Goal: Use online tool/utility: Utilize a website feature to perform a specific function

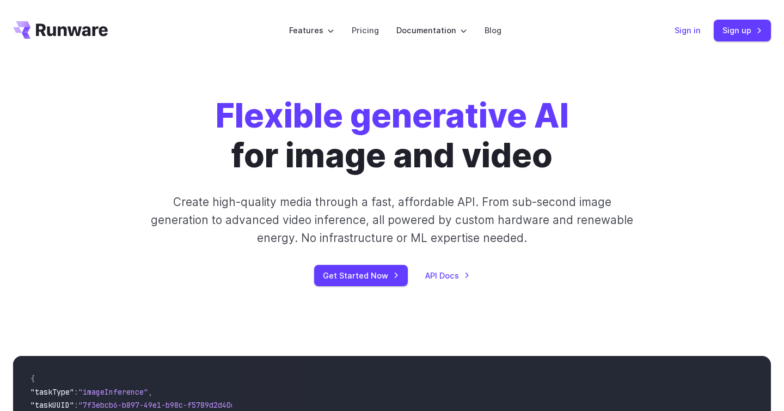
click at [688, 29] on link "Sign in" at bounding box center [688, 30] width 26 height 13
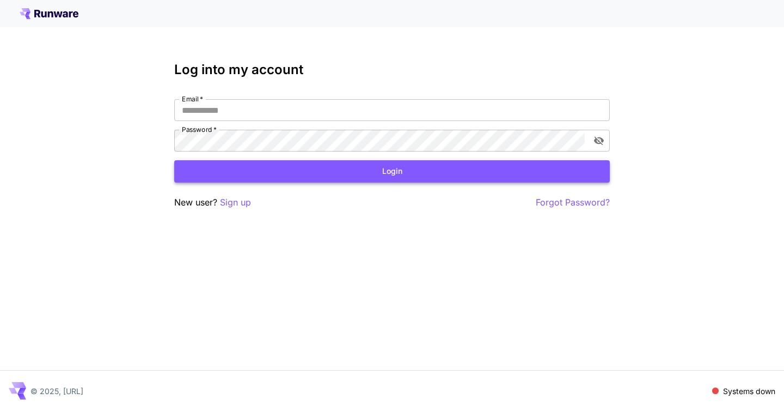
type input "**********"
click at [406, 175] on button "Login" at bounding box center [392, 171] width 436 height 22
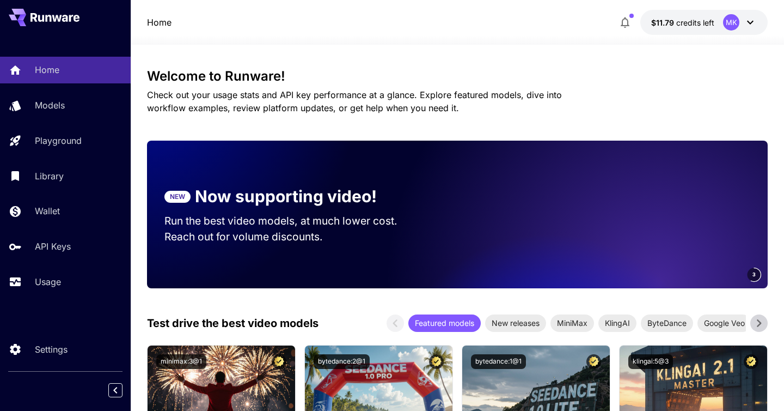
click at [512, 147] on video at bounding box center [615, 215] width 305 height 148
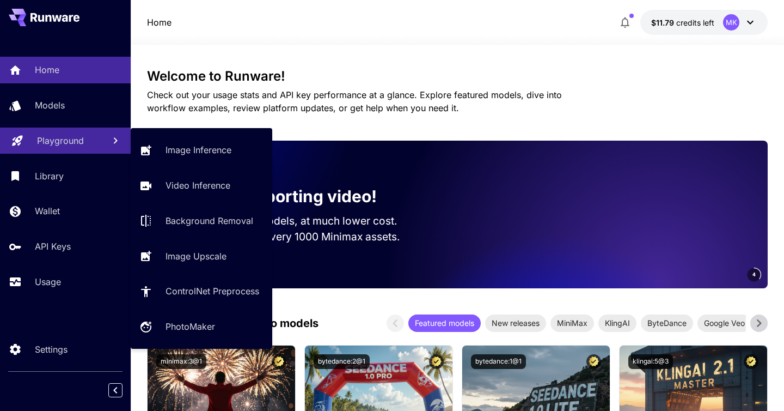
click at [63, 148] on link "Playground" at bounding box center [65, 140] width 131 height 27
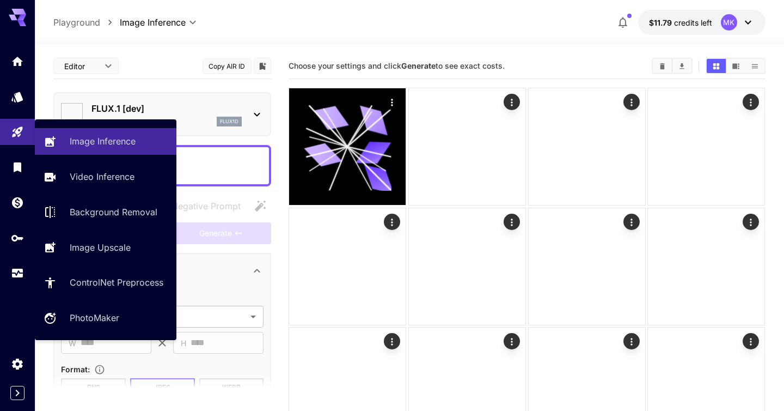
type input "**********"
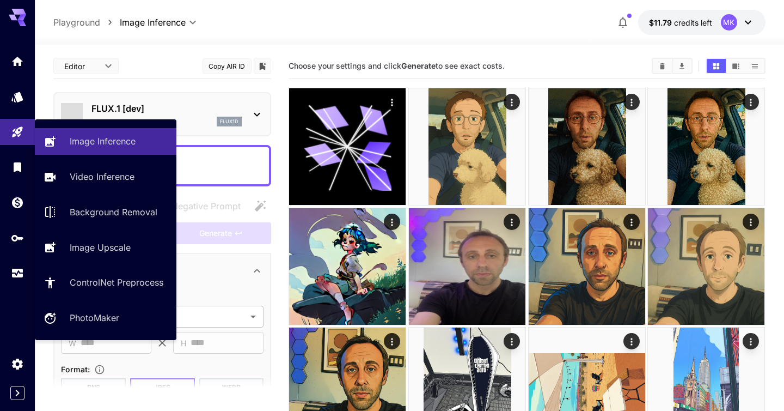
click at [268, 35] on div at bounding box center [409, 38] width 749 height 13
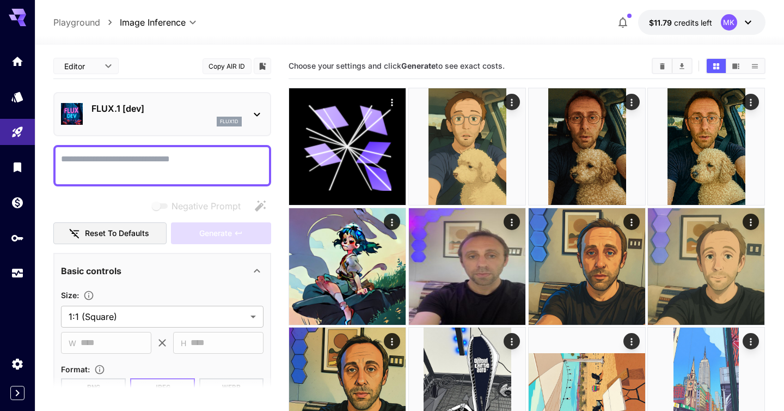
click at [199, 107] on p "FLUX.1 [dev]" at bounding box center [166, 108] width 150 height 13
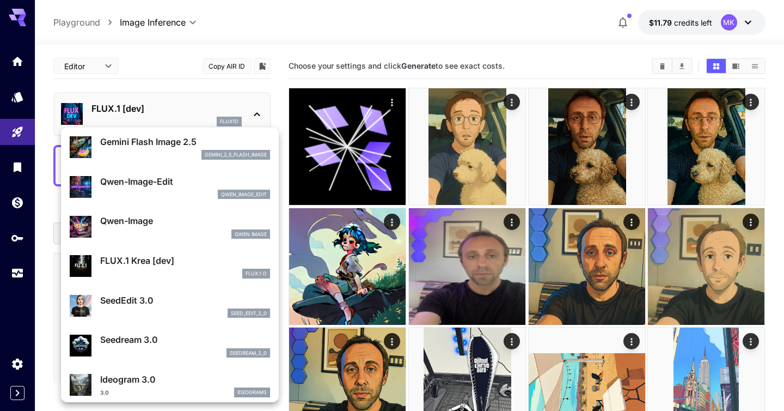
scroll to position [112, 0]
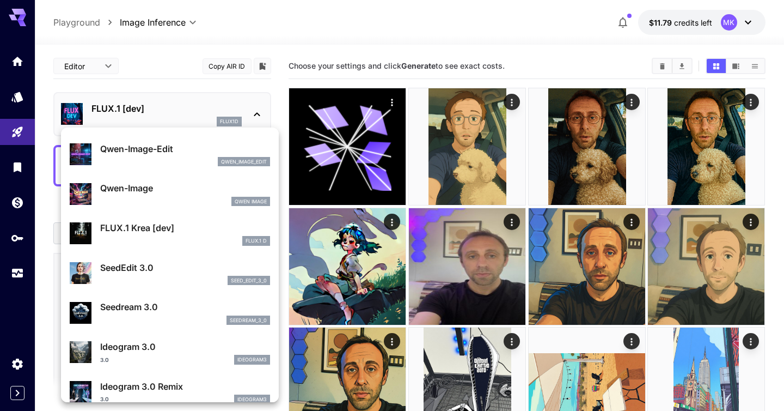
click at [131, 271] on p "SeedEdit 3.0" at bounding box center [185, 267] width 170 height 13
type input "***"
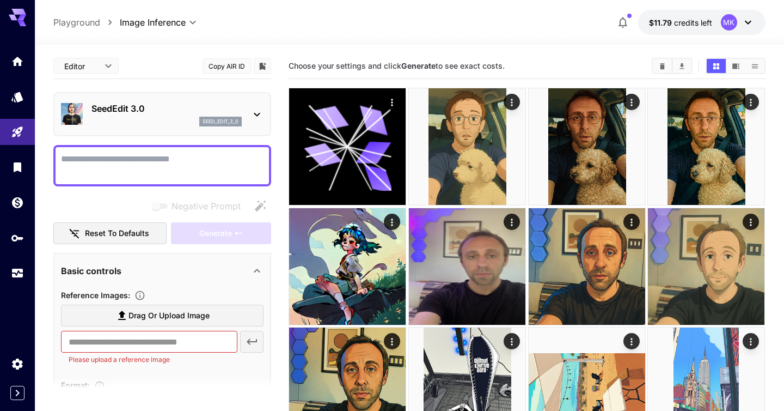
click at [143, 164] on textarea "Negative Prompt" at bounding box center [162, 165] width 203 height 26
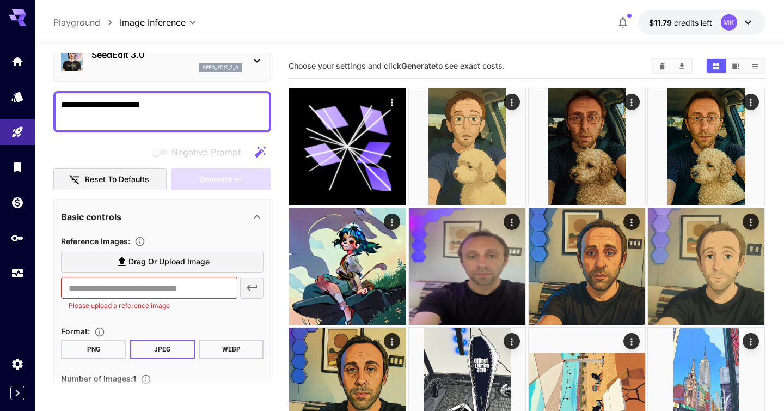
scroll to position [54, 0]
type textarea "**********"
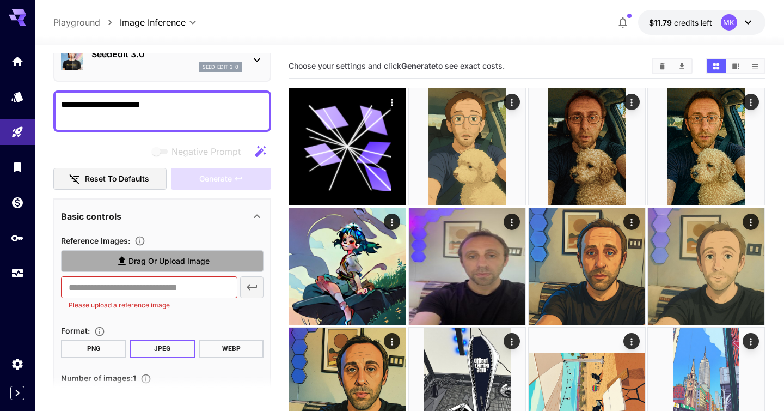
click at [163, 257] on span "Drag or upload image" at bounding box center [169, 261] width 81 height 14
click at [0, 0] on input "Drag or upload image" at bounding box center [0, 0] width 0 height 0
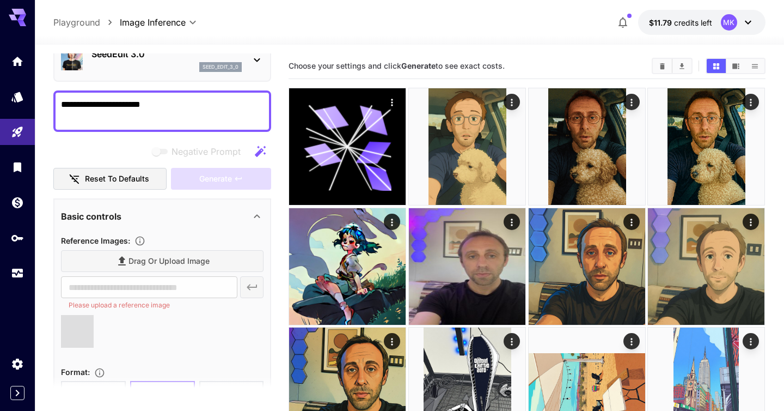
type input "**********"
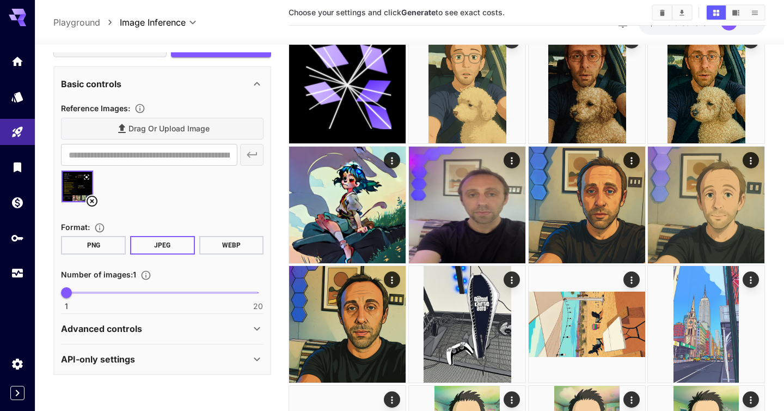
scroll to position [110, 0]
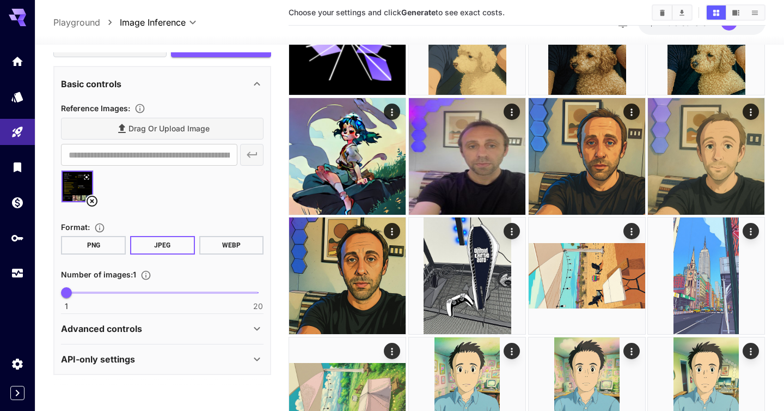
click at [207, 318] on div "Advanced controls" at bounding box center [162, 328] width 203 height 26
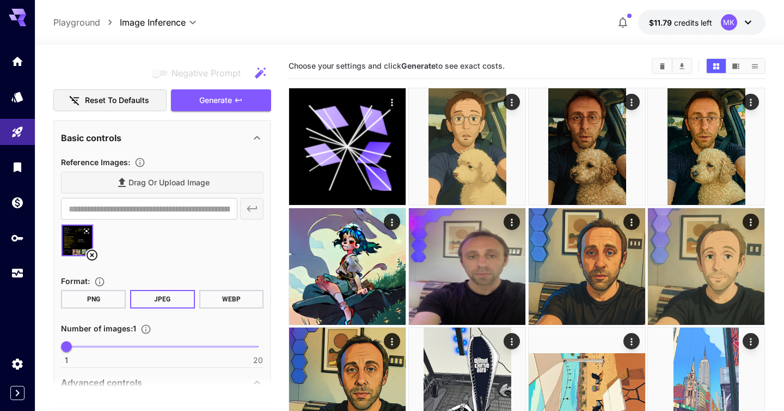
scroll to position [0, 0]
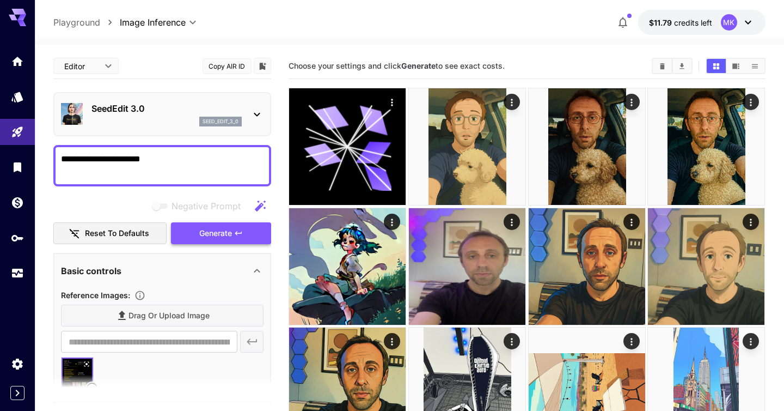
click at [217, 232] on span "Generate" at bounding box center [215, 234] width 33 height 14
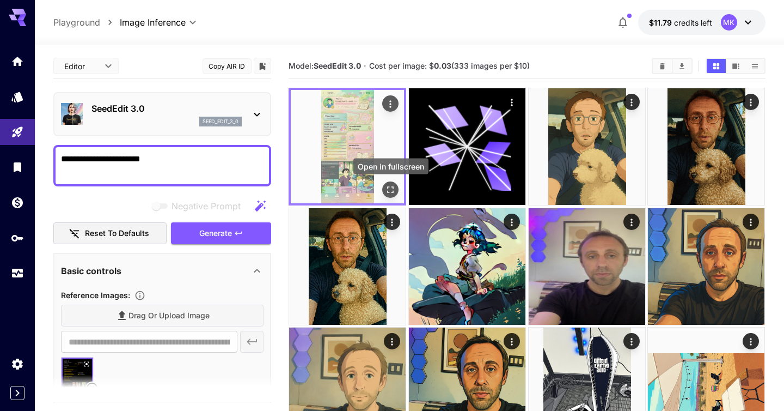
click at [390, 186] on icon "Open in fullscreen" at bounding box center [391, 189] width 11 height 11
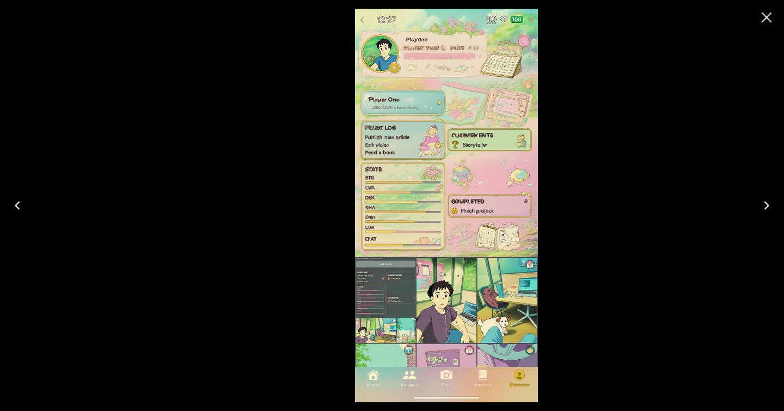
drag, startPoint x: 392, startPoint y: 145, endPoint x: 372, endPoint y: 150, distance: 19.8
click at [372, 150] on img at bounding box center [446, 205] width 183 height 393
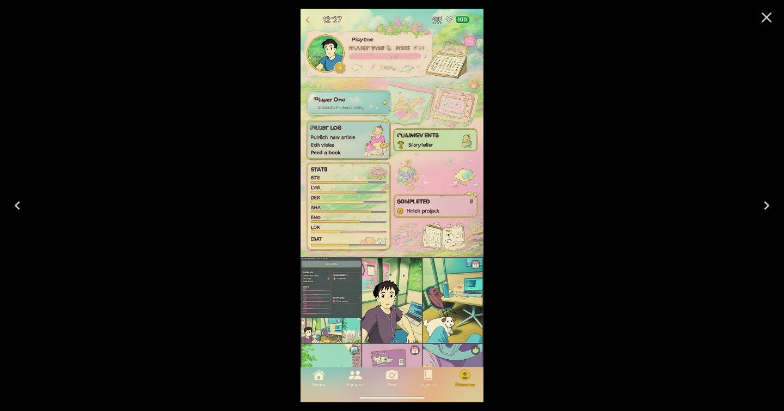
click at [767, 14] on icon "Close" at bounding box center [766, 17] width 17 height 17
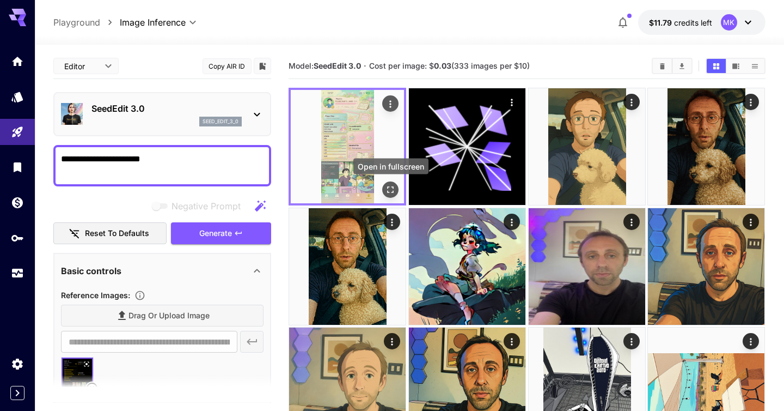
click at [390, 190] on icon "Open in fullscreen" at bounding box center [391, 189] width 11 height 11
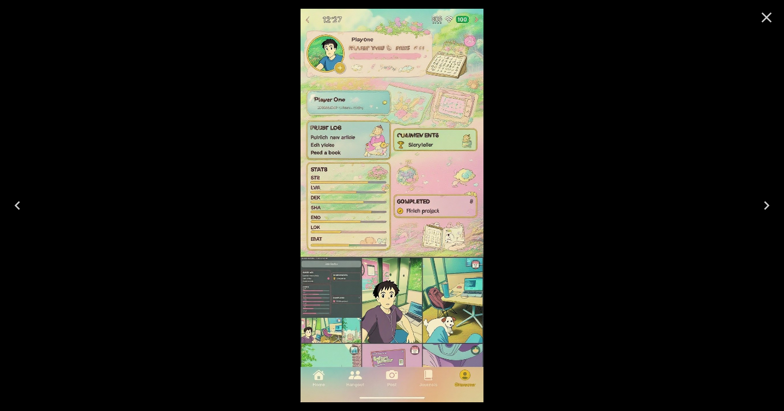
click at [769, 17] on icon "Close" at bounding box center [766, 17] width 17 height 17
